Goal: Transaction & Acquisition: Purchase product/service

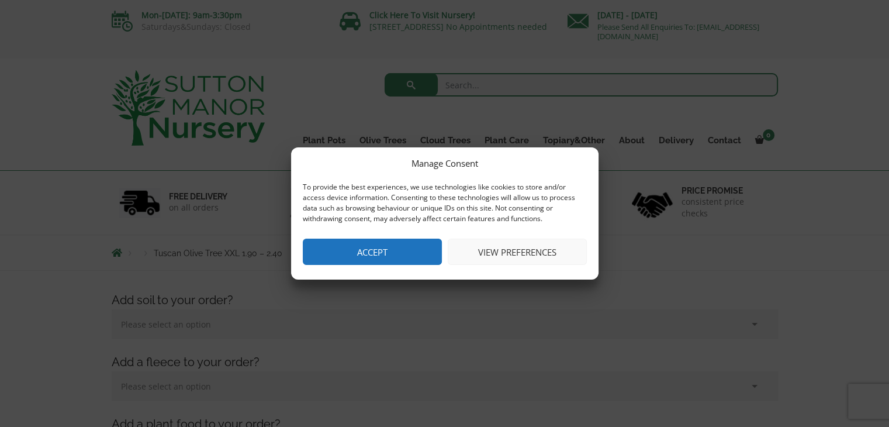
click at [516, 253] on button "View preferences" at bounding box center [517, 252] width 139 height 26
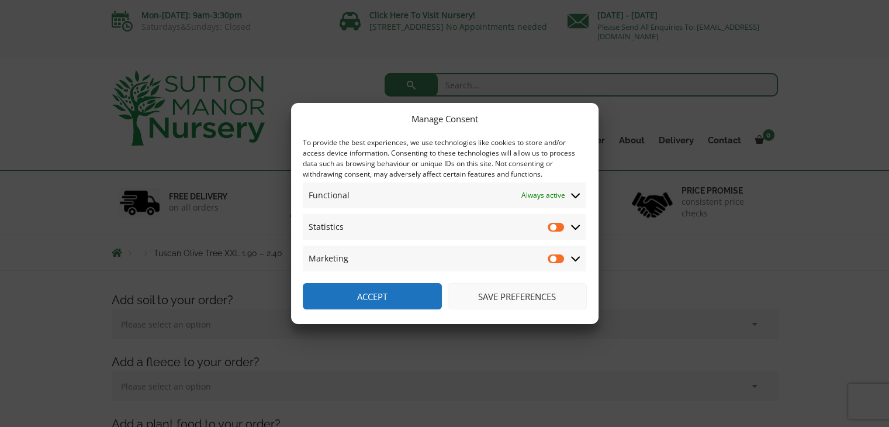
click at [575, 227] on icon at bounding box center [575, 227] width 9 height 11
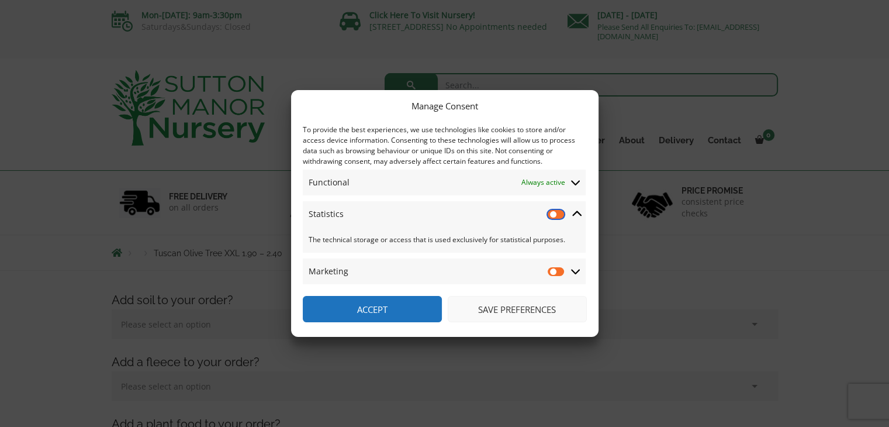
click at [556, 213] on input "Statistics" at bounding box center [557, 214] width 18 height 12
click at [554, 222] on span "Statistics Statistics" at bounding box center [444, 214] width 283 height 26
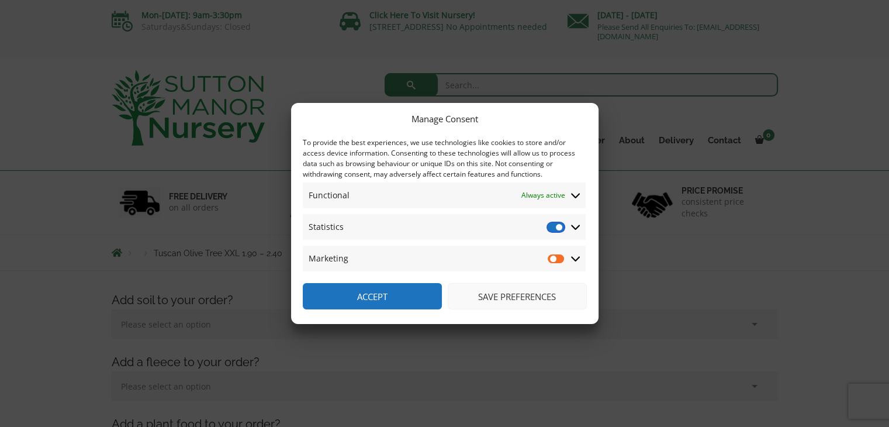
click at [561, 230] on input "Statistics" at bounding box center [557, 227] width 18 height 12
checkbox input "false"
click at [403, 295] on button "Accept" at bounding box center [372, 296] width 139 height 26
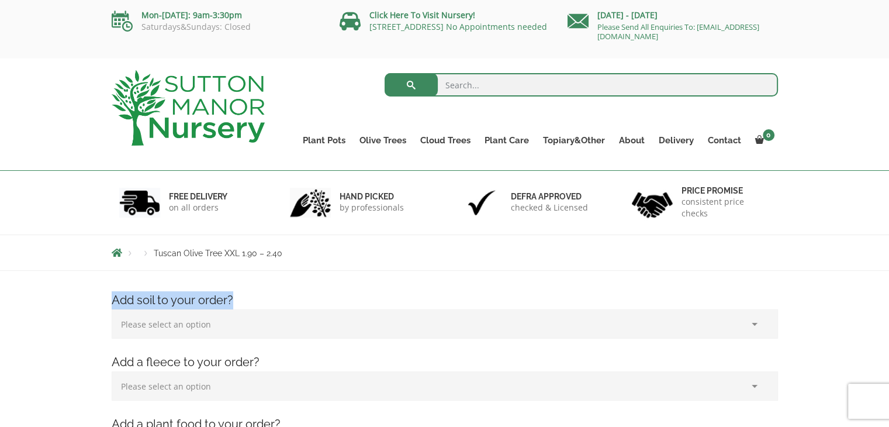
drag, startPoint x: 403, startPoint y: 295, endPoint x: 392, endPoint y: 277, distance: 21.5
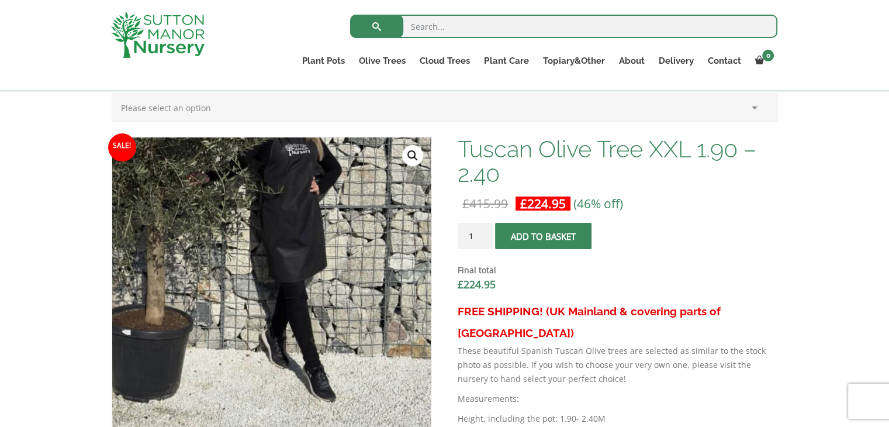
scroll to position [324, 0]
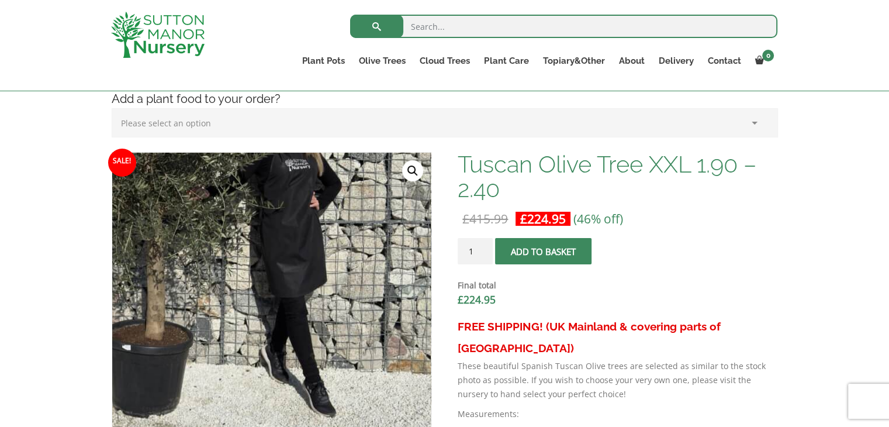
click at [393, 267] on img at bounding box center [170, 183] width 585 height 585
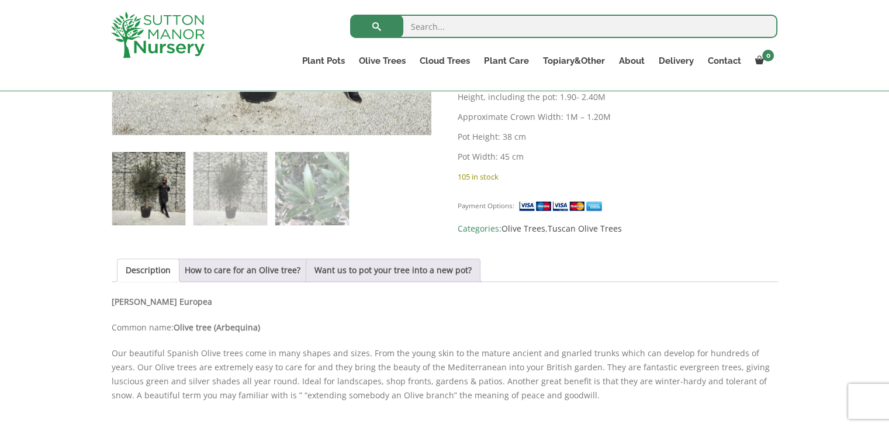
scroll to position [640, 0]
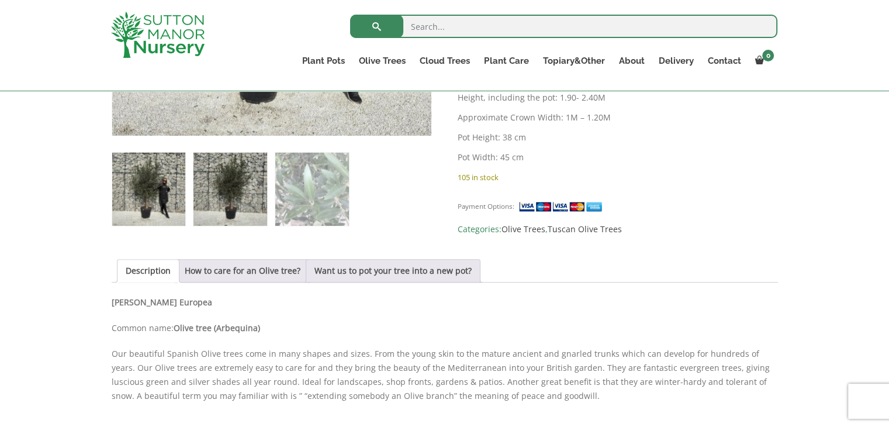
click at [237, 178] on img at bounding box center [230, 189] width 73 height 73
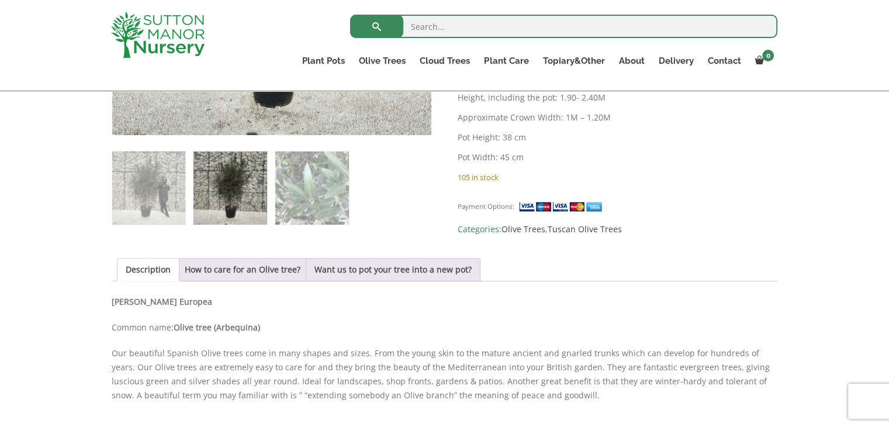
drag, startPoint x: 237, startPoint y: 178, endPoint x: 278, endPoint y: 94, distance: 93.3
click at [278, 94] on div "🔍" at bounding box center [272, 20] width 320 height 409
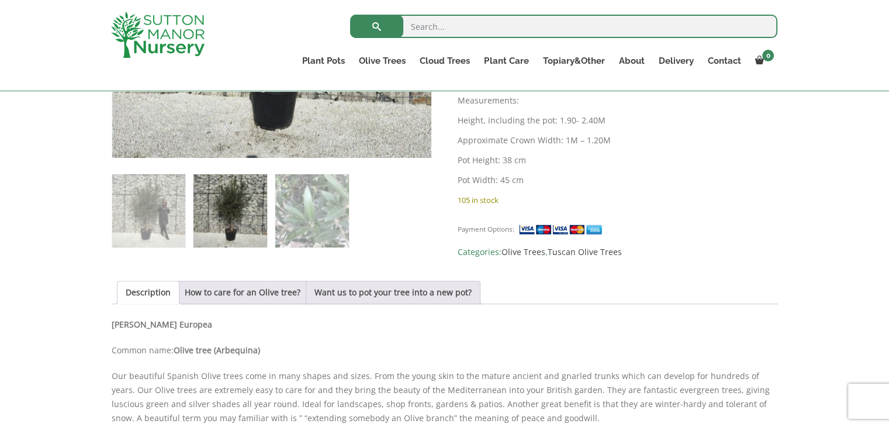
scroll to position [621, 0]
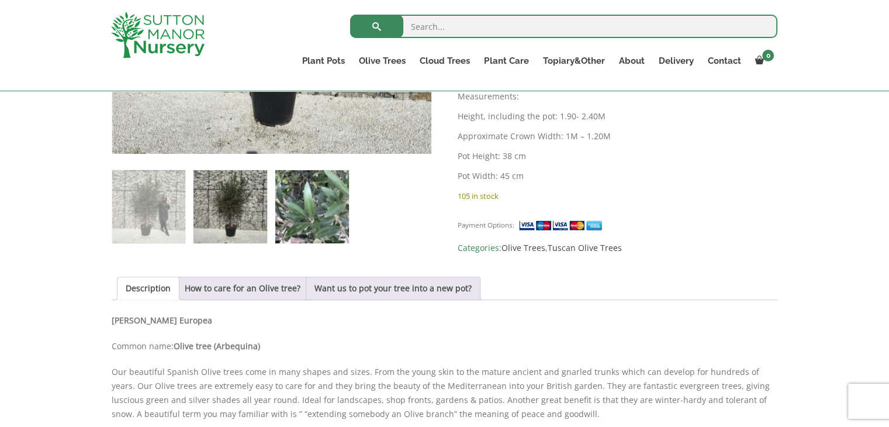
click at [319, 215] on img at bounding box center [311, 206] width 73 height 73
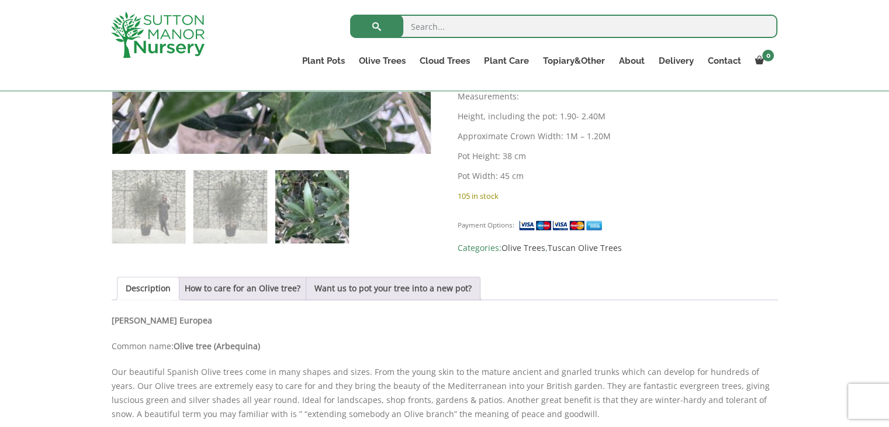
click at [337, 202] on img at bounding box center [311, 206] width 73 height 73
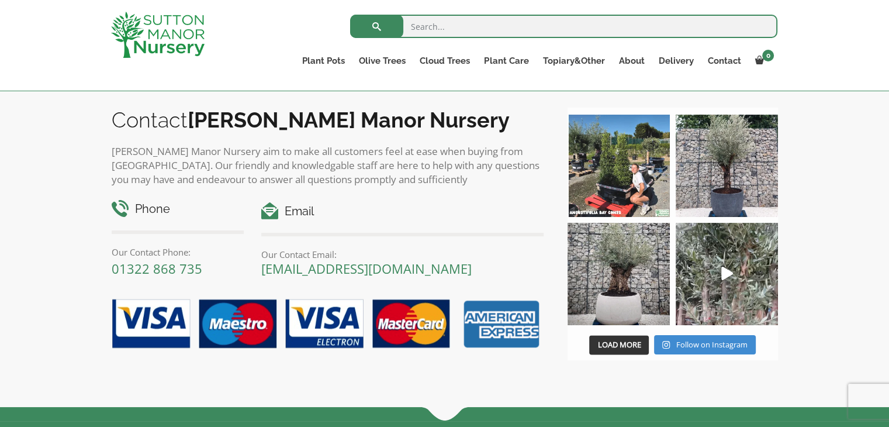
scroll to position [1346, 0]
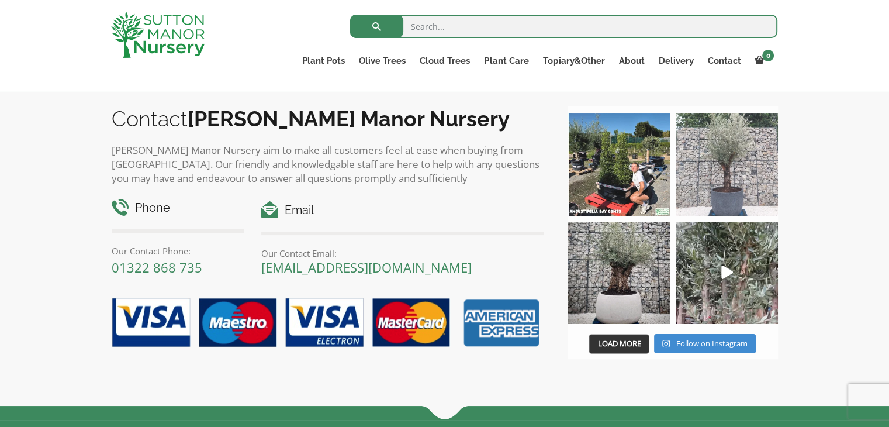
click at [731, 169] on img at bounding box center [727, 164] width 102 height 102
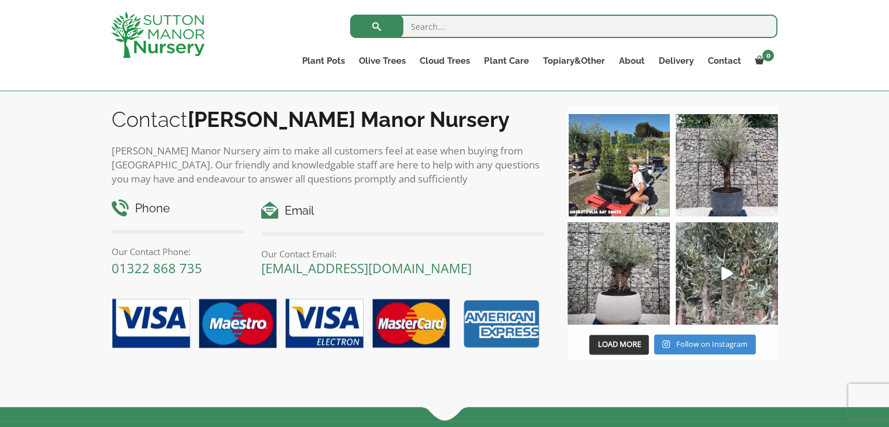
scroll to position [1347, 0]
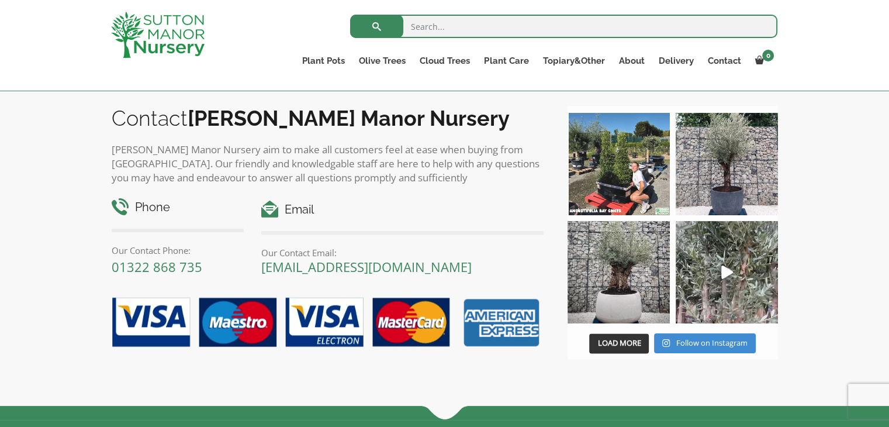
click at [243, 150] on p "[PERSON_NAME] Manor Nursery aim to make all customers feel at ease when buying …" at bounding box center [328, 164] width 433 height 42
click at [641, 54] on link "About" at bounding box center [632, 61] width 40 height 16
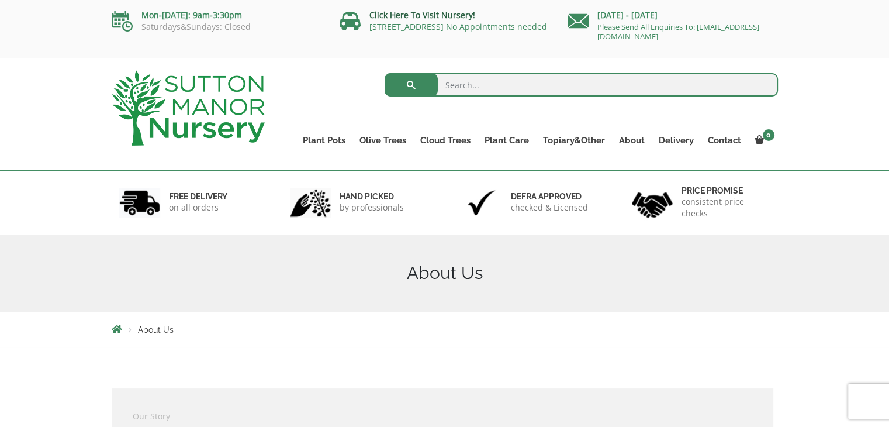
click at [424, 13] on link "Click Here To Visit Nursery!" at bounding box center [422, 14] width 106 height 11
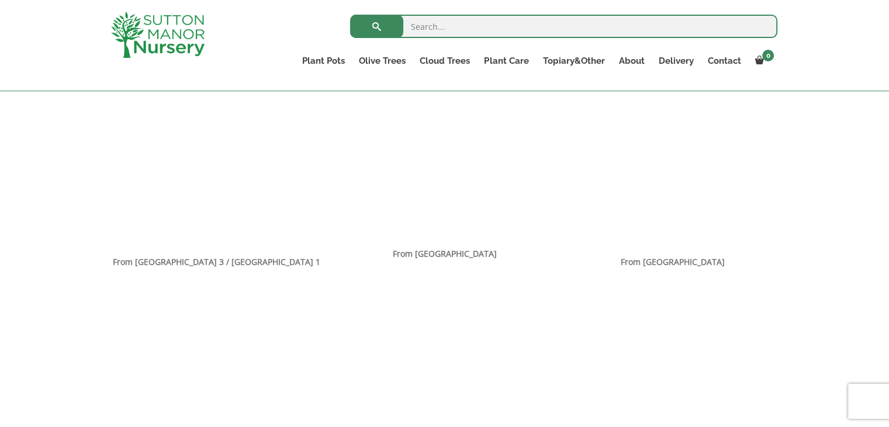
scroll to position [755, 0]
